Goal: Transaction & Acquisition: Purchase product/service

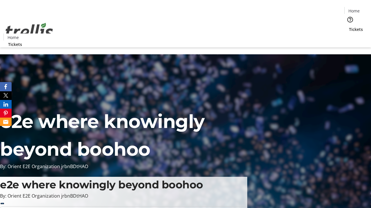
click at [349, 26] on span "Tickets" at bounding box center [356, 29] width 14 height 6
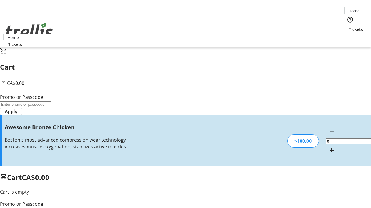
click at [328, 147] on mat-icon "Increment by one" at bounding box center [331, 150] width 7 height 7
type input "1"
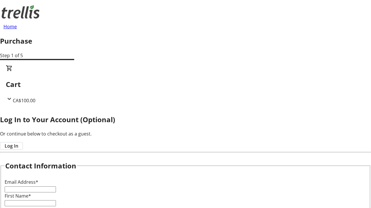
type input "FREE"
type input "[EMAIL_ADDRESS][DOMAIN_NAME]"
type input "Remington"
type input "[PERSON_NAME]"
